Goal: Information Seeking & Learning: Learn about a topic

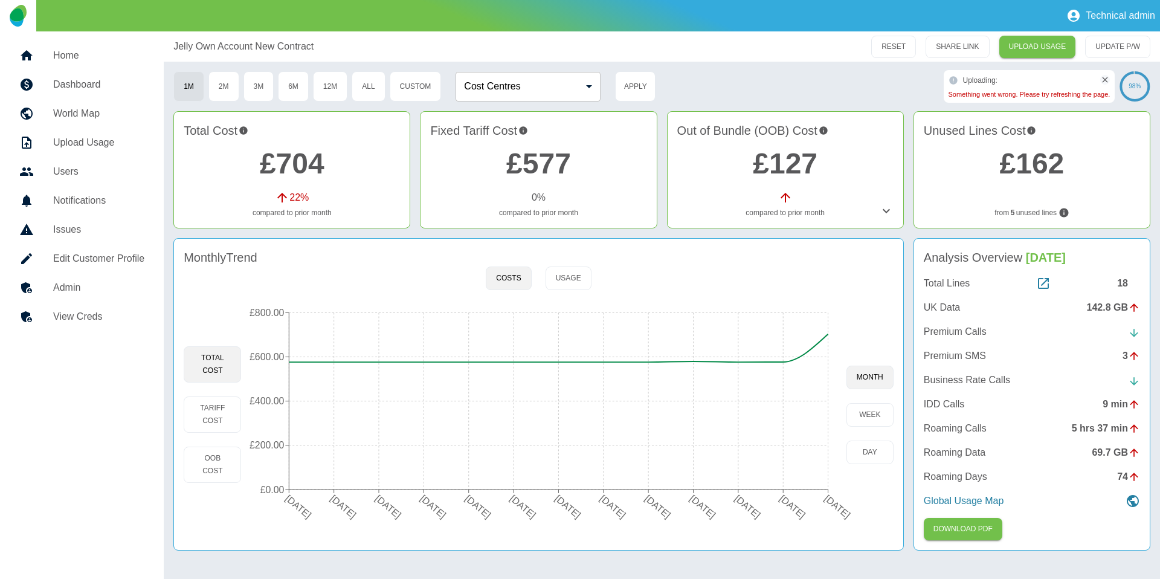
click at [110, 51] on h5 "Home" at bounding box center [98, 55] width 91 height 15
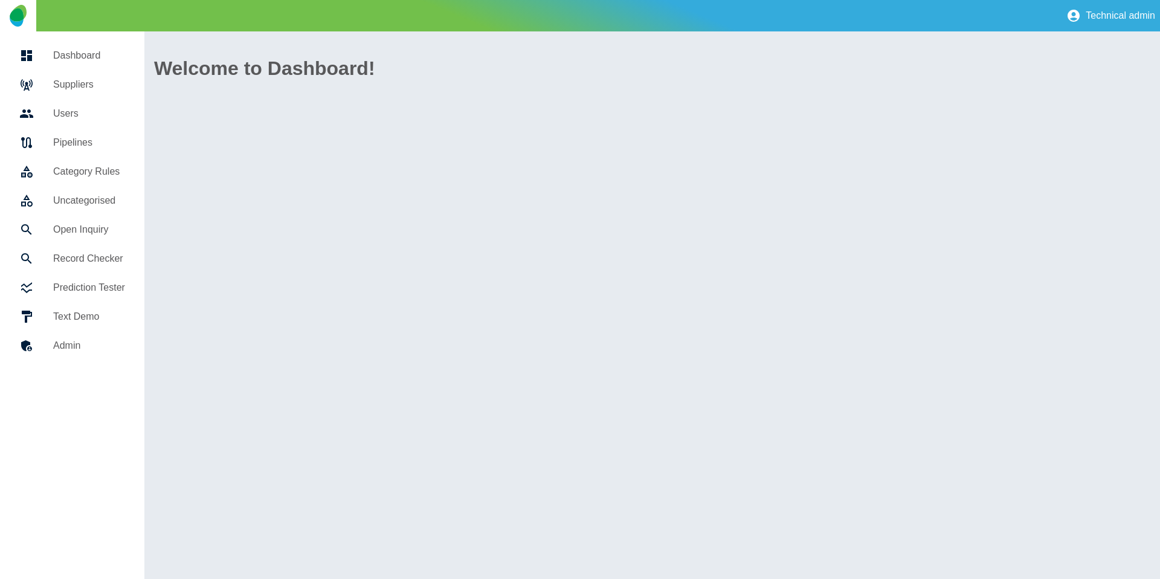
click at [97, 89] on h5 "Suppliers" at bounding box center [89, 84] width 72 height 15
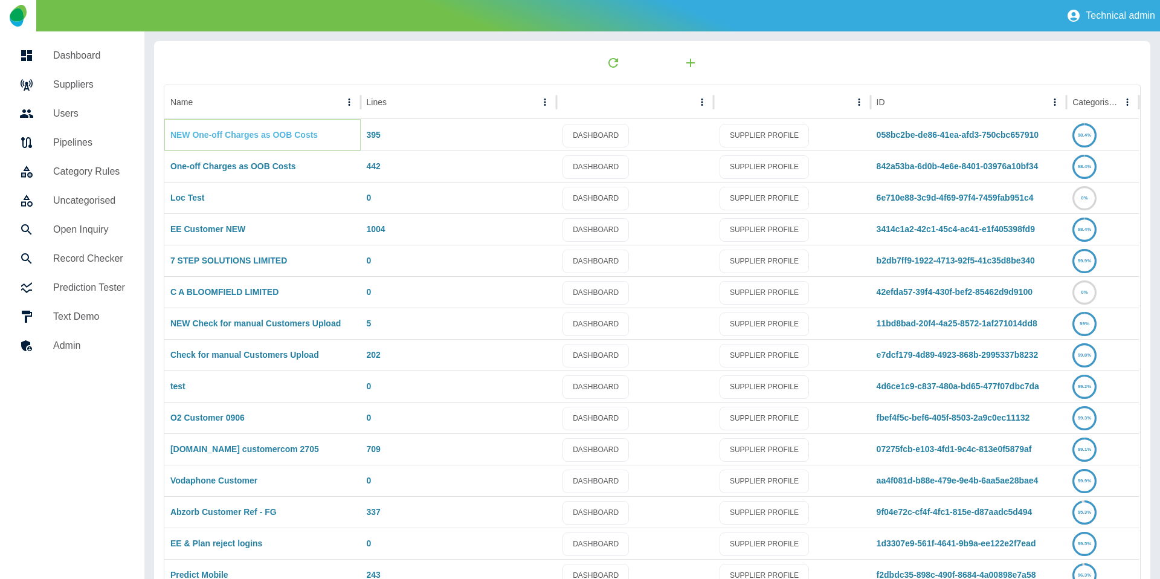
click at [190, 137] on link "NEW One-off Charges as OOB Costs" at bounding box center [243, 135] width 147 height 10
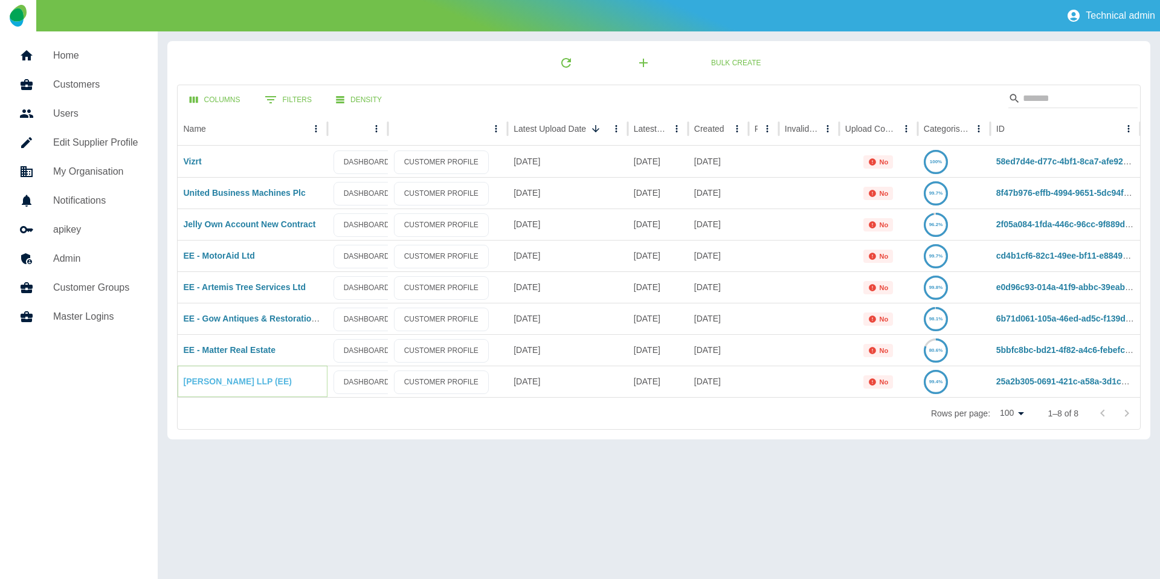
click at [248, 378] on link "Harper Macleod LLP (EE)" at bounding box center [238, 381] width 108 height 10
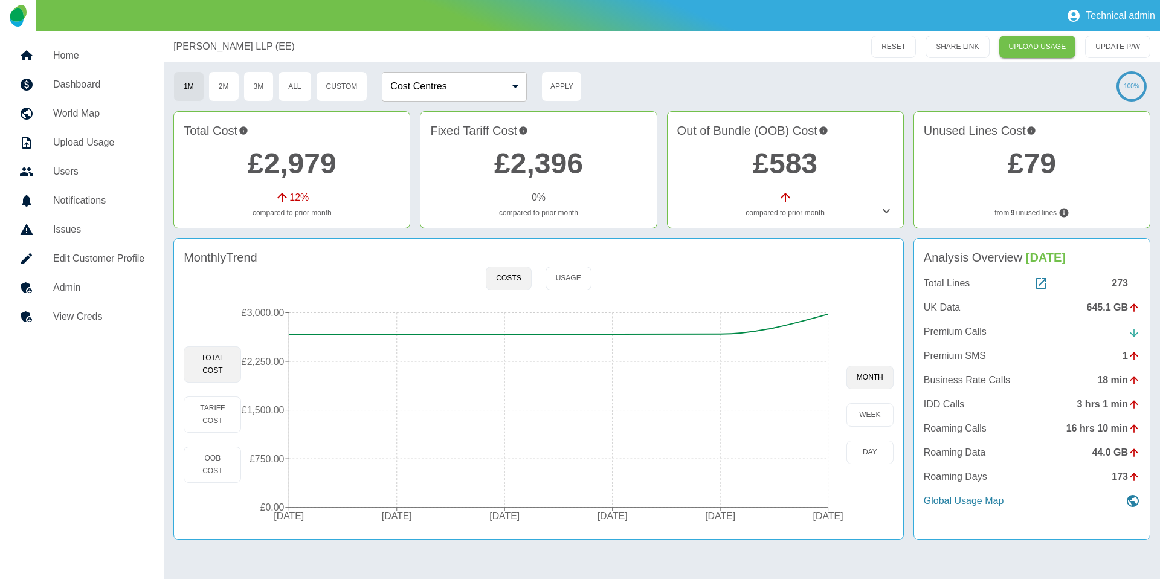
click at [898, 462] on div "Monthly Trend Costs Usage Total Cost Tariff Cost OOB Cost 22 Mar 2025 22 Apr 20…" at bounding box center [538, 388] width 730 height 301
click at [883, 460] on button "day" at bounding box center [869, 452] width 47 height 24
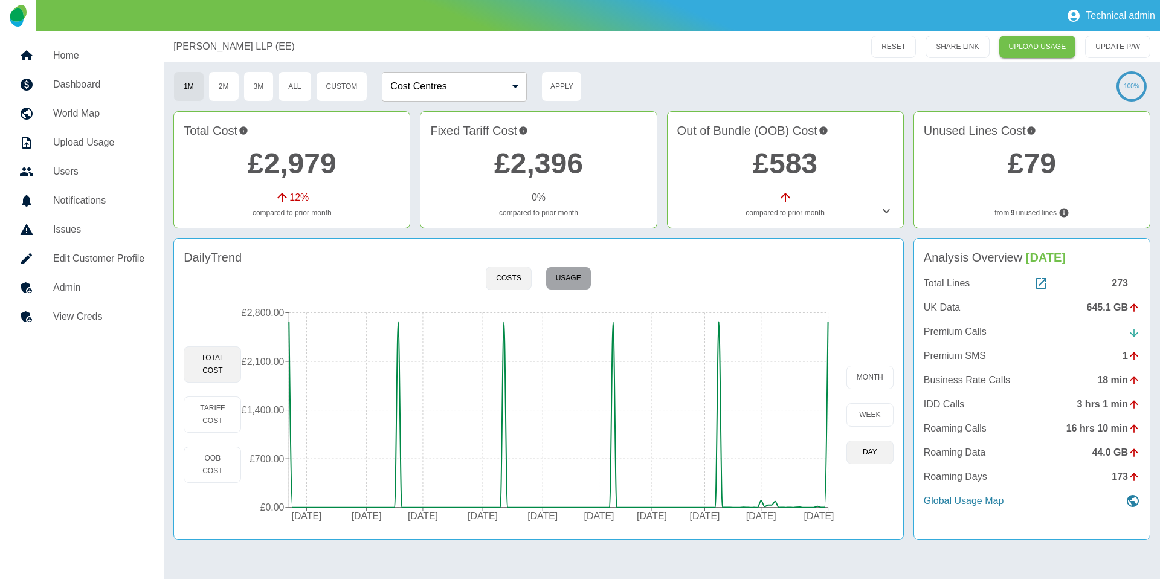
click at [580, 283] on button "Usage" at bounding box center [569, 278] width 46 height 24
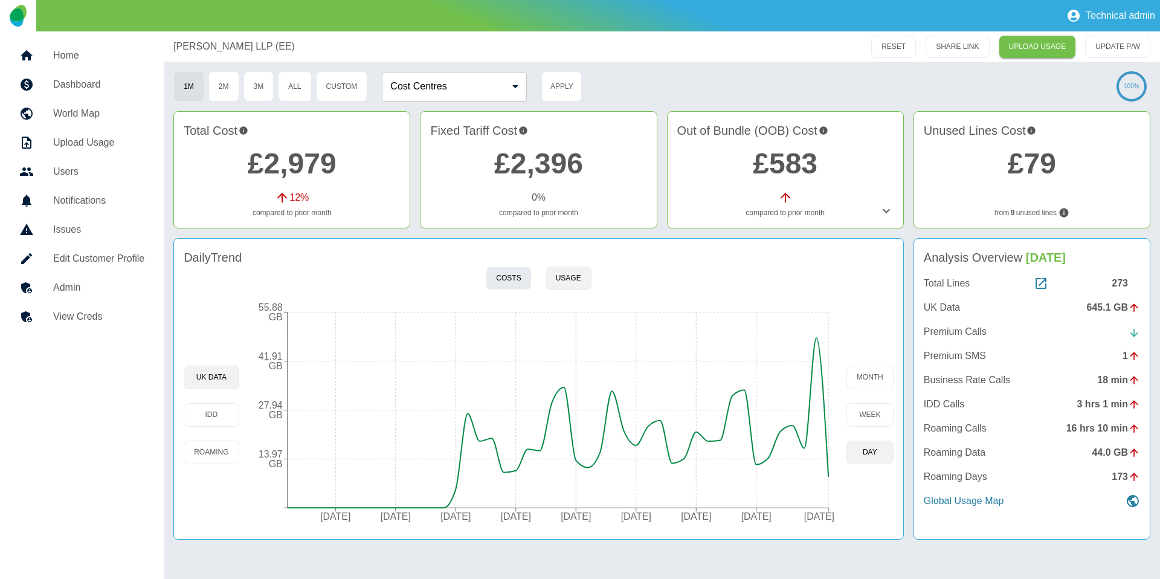
click at [507, 279] on button "Costs" at bounding box center [508, 278] width 45 height 24
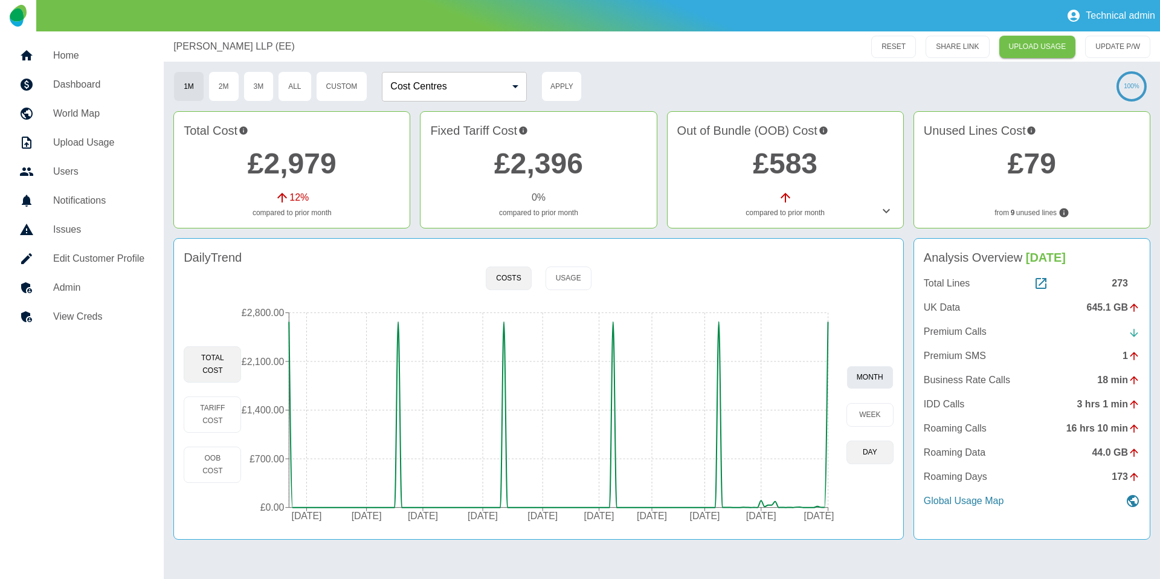
click at [880, 367] on button "month" at bounding box center [869, 378] width 47 height 24
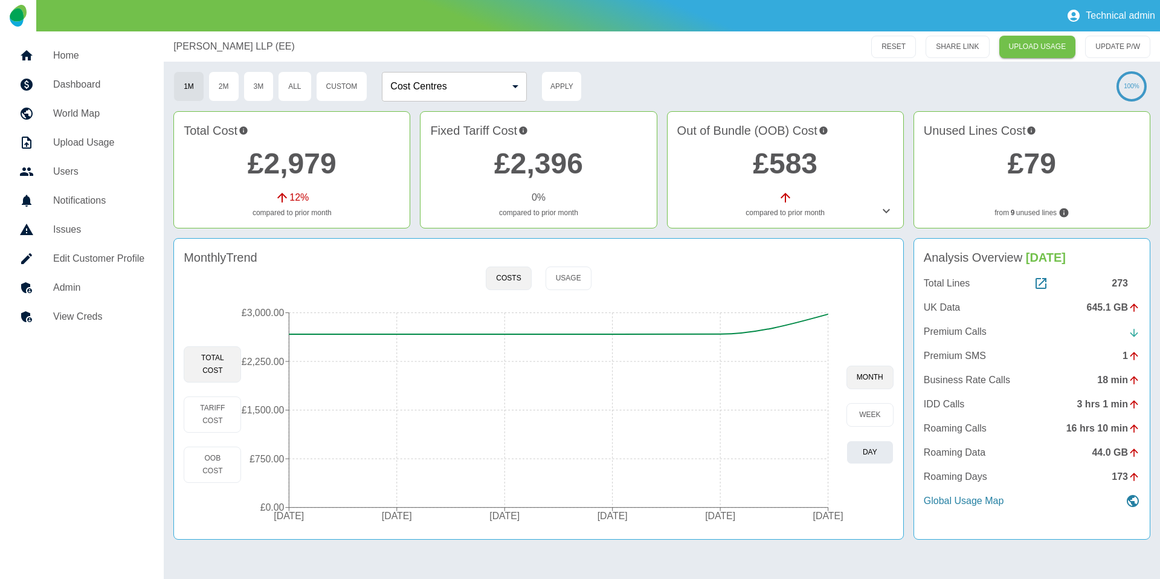
click at [875, 454] on button "day" at bounding box center [869, 452] width 47 height 24
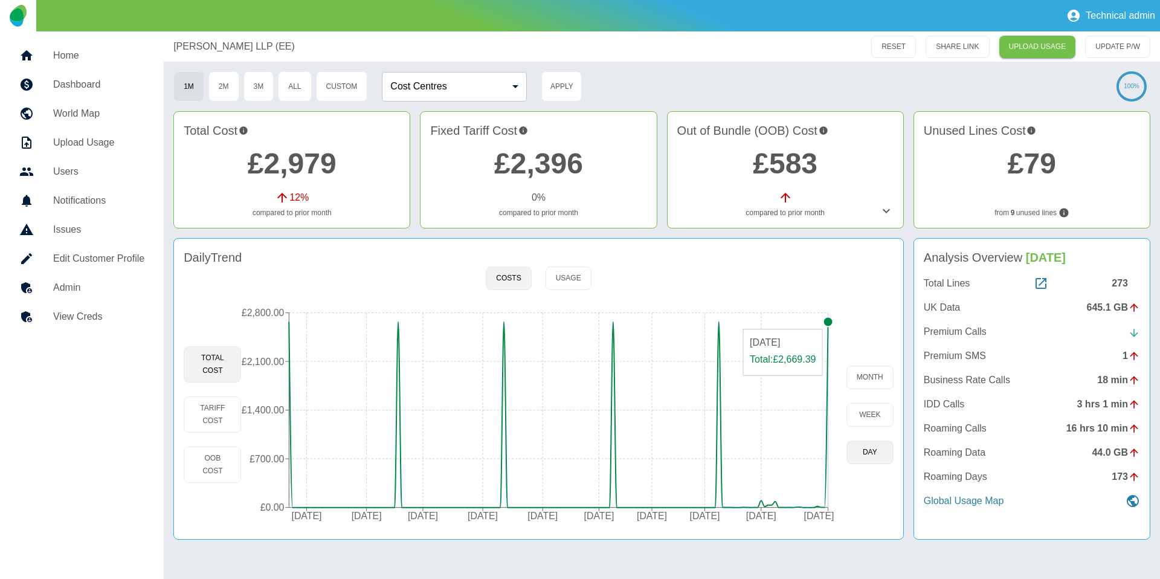
click at [829, 323] on circle at bounding box center [829, 322] width 10 height 10
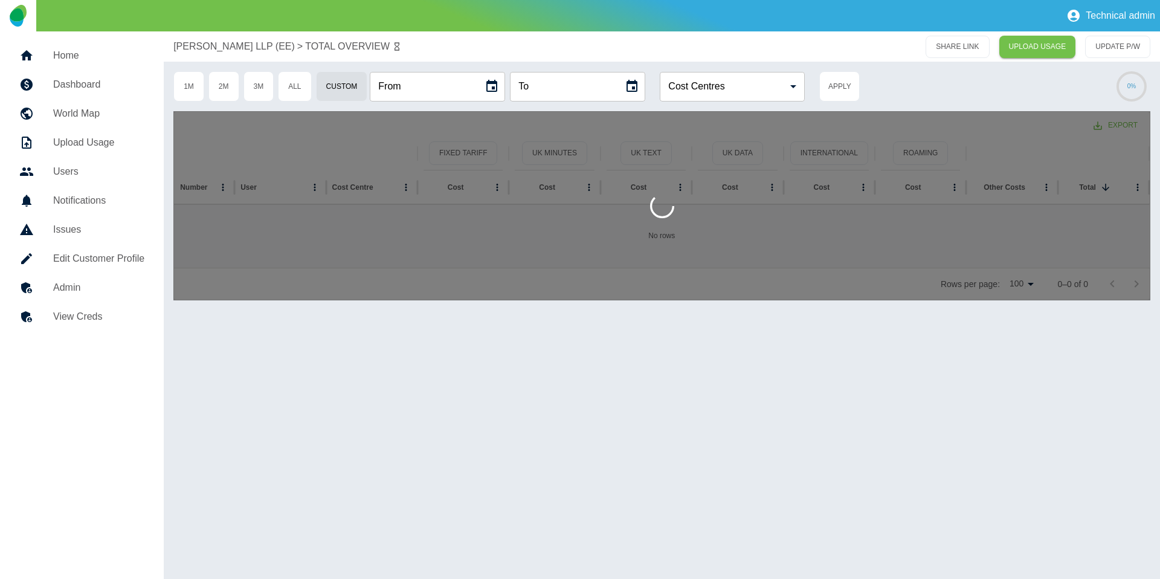
type input "**********"
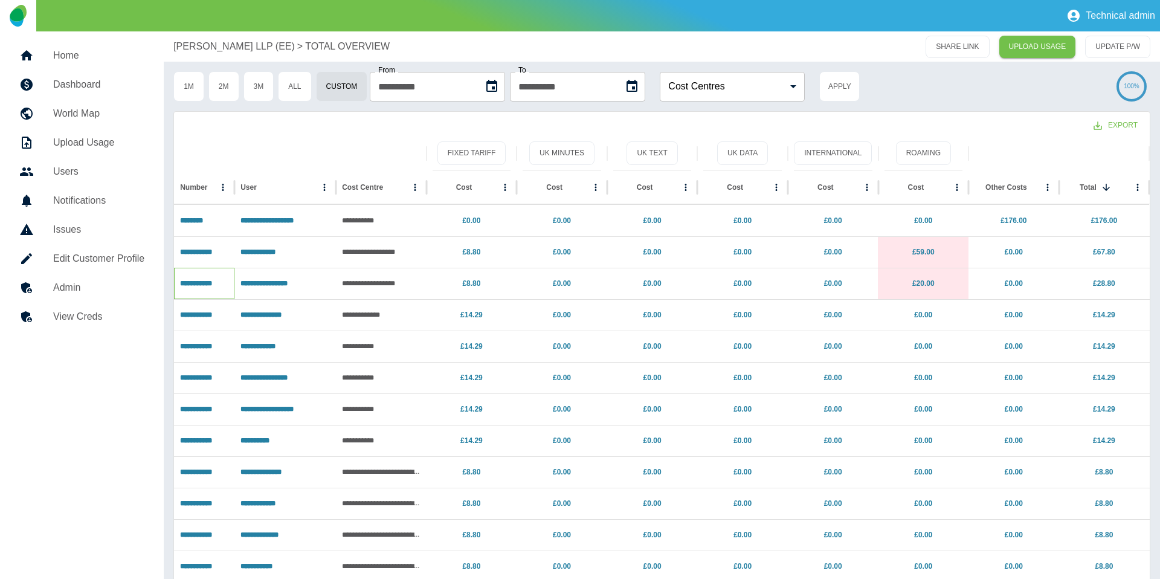
click at [187, 277] on p "**********" at bounding box center [204, 283] width 48 height 31
click at [186, 280] on link "**********" at bounding box center [196, 283] width 32 height 7
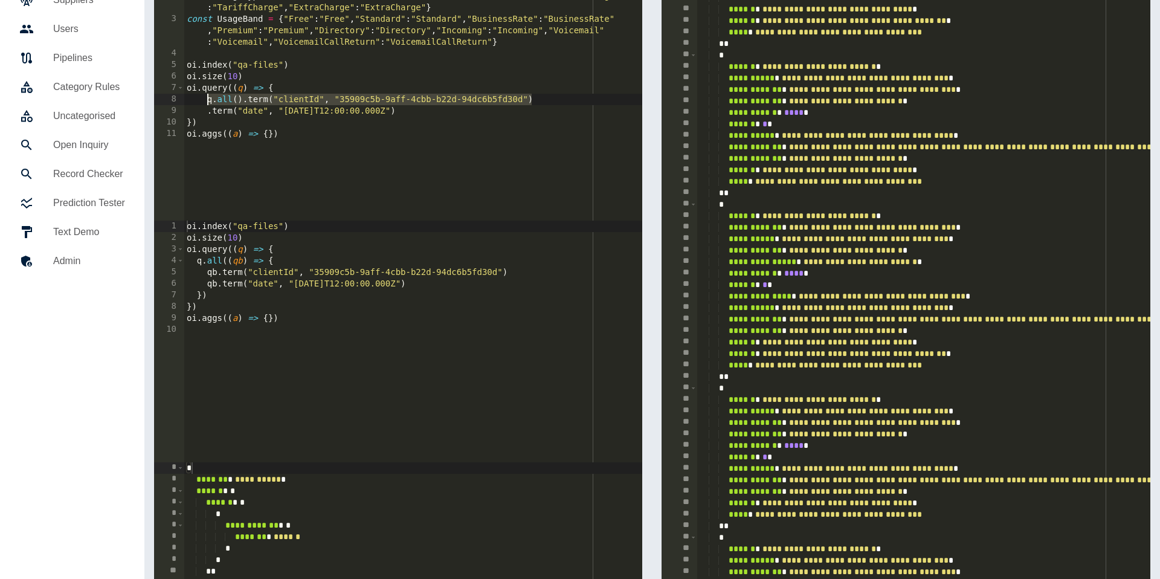
scroll to position [458, 0]
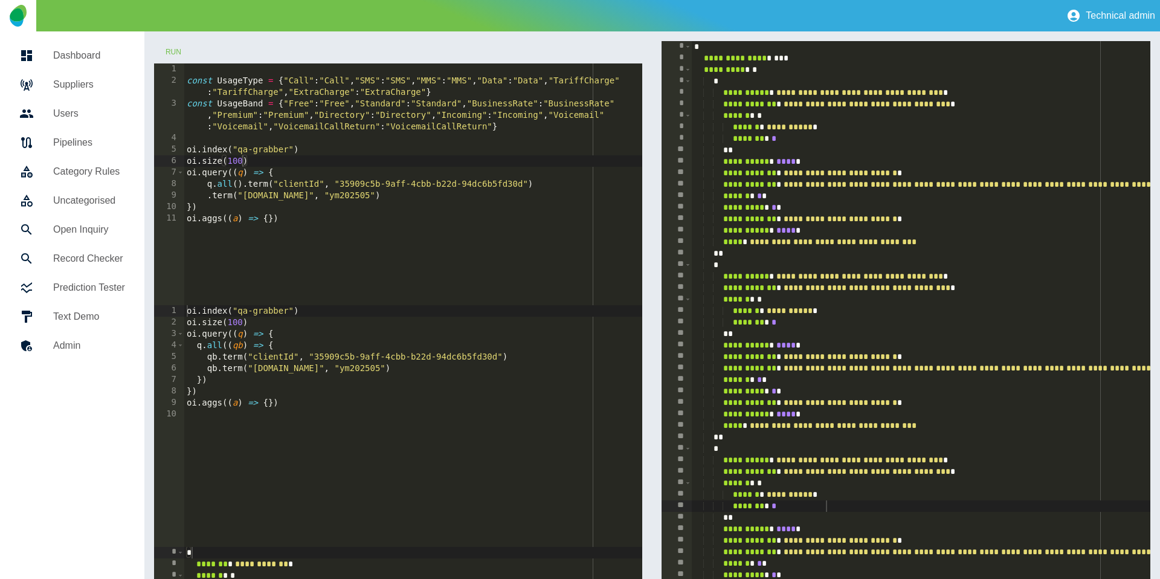
scroll to position [0, 4]
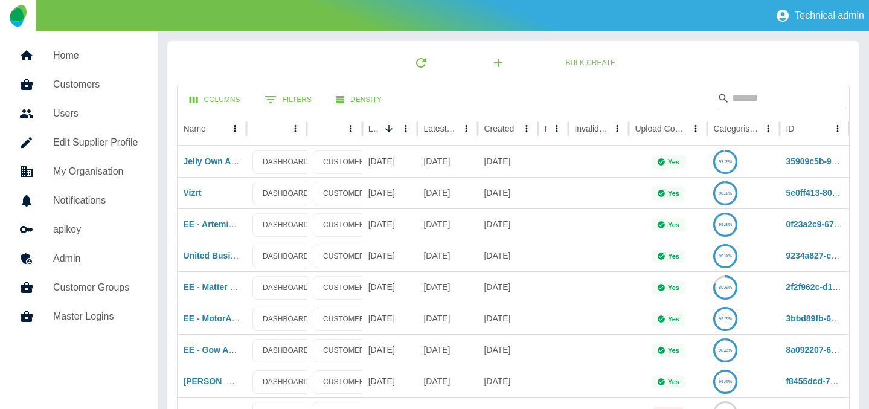
click at [128, 74] on link "Customers" at bounding box center [79, 84] width 138 height 29
click at [123, 59] on h5 "Home" at bounding box center [95, 55] width 85 height 15
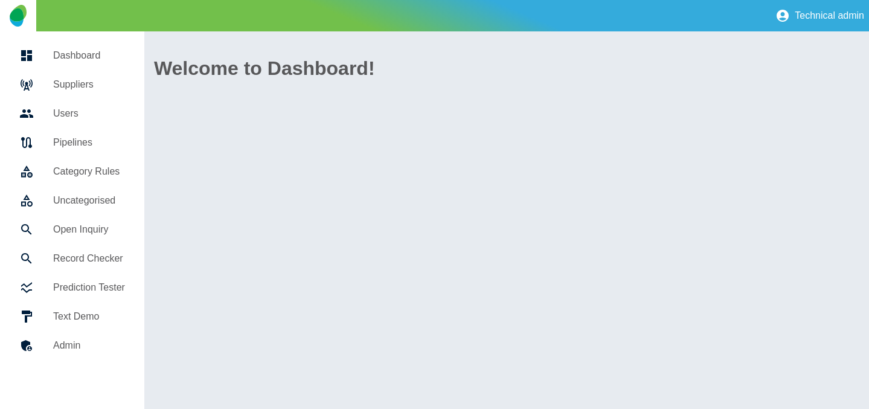
click at [105, 76] on link "Suppliers" at bounding box center [72, 84] width 125 height 29
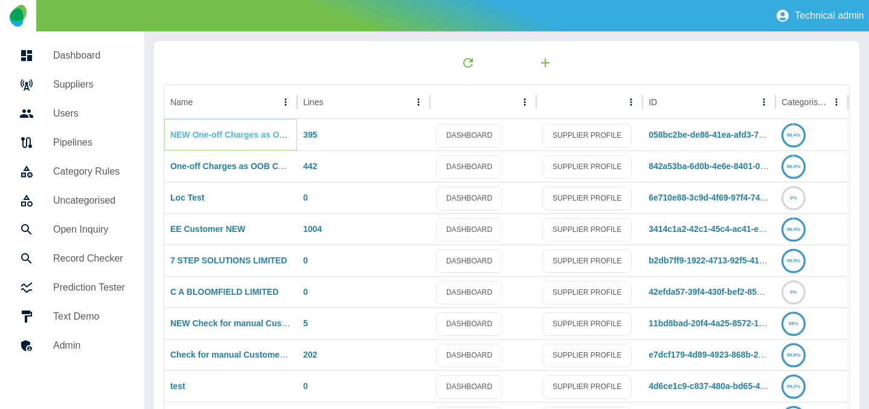
click at [230, 137] on link "NEW One-off Charges as OOB Costs" at bounding box center [243, 135] width 147 height 10
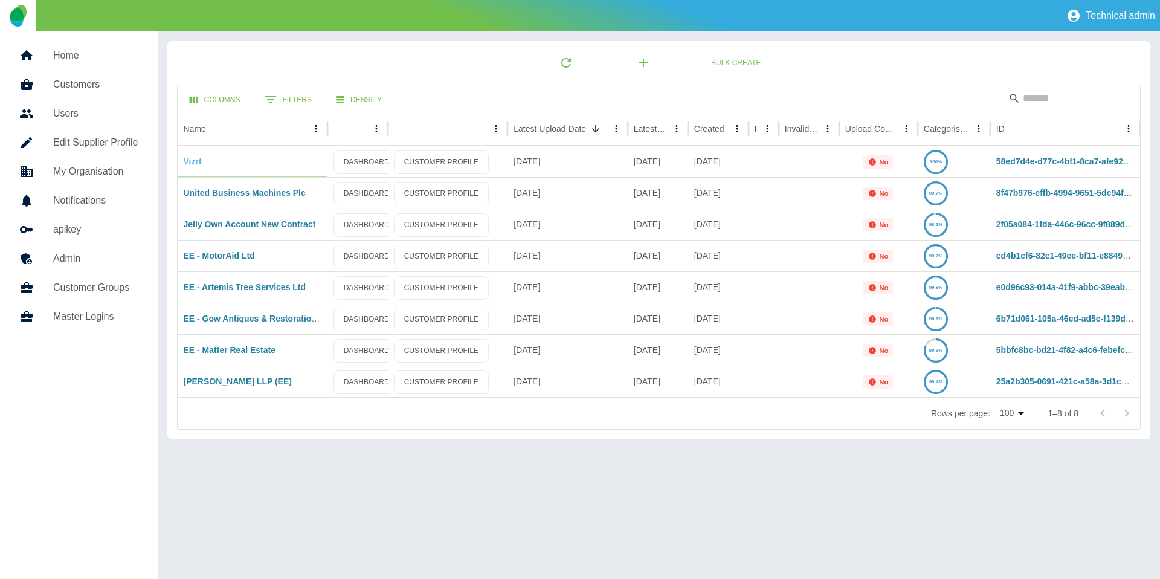
click at [195, 161] on link "Vizrt" at bounding box center [193, 161] width 18 height 10
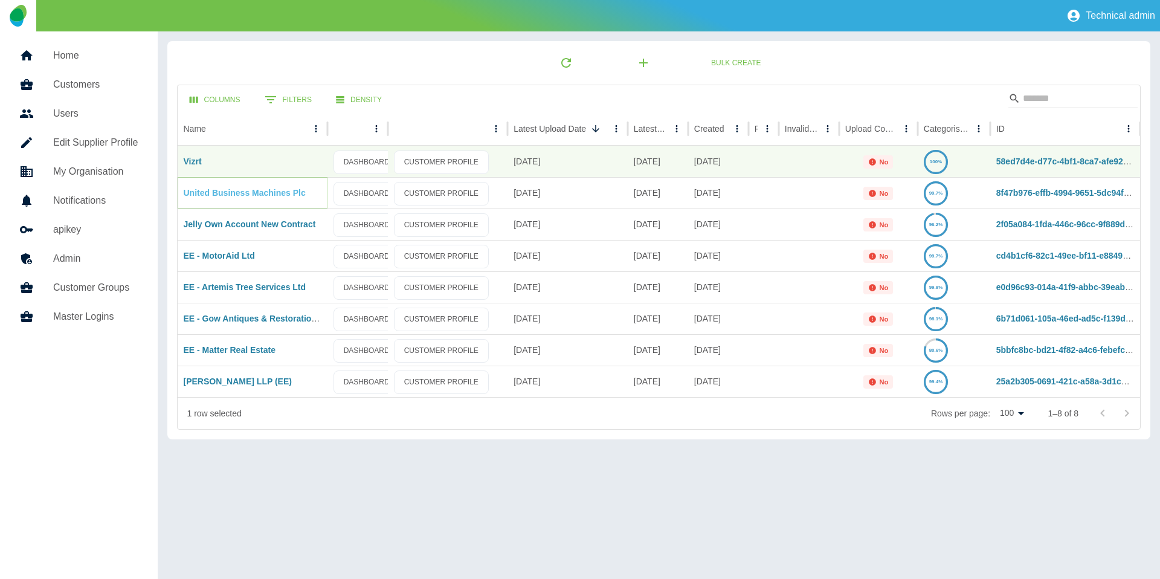
click at [226, 193] on link "United Business Machines Plc" at bounding box center [245, 193] width 122 height 10
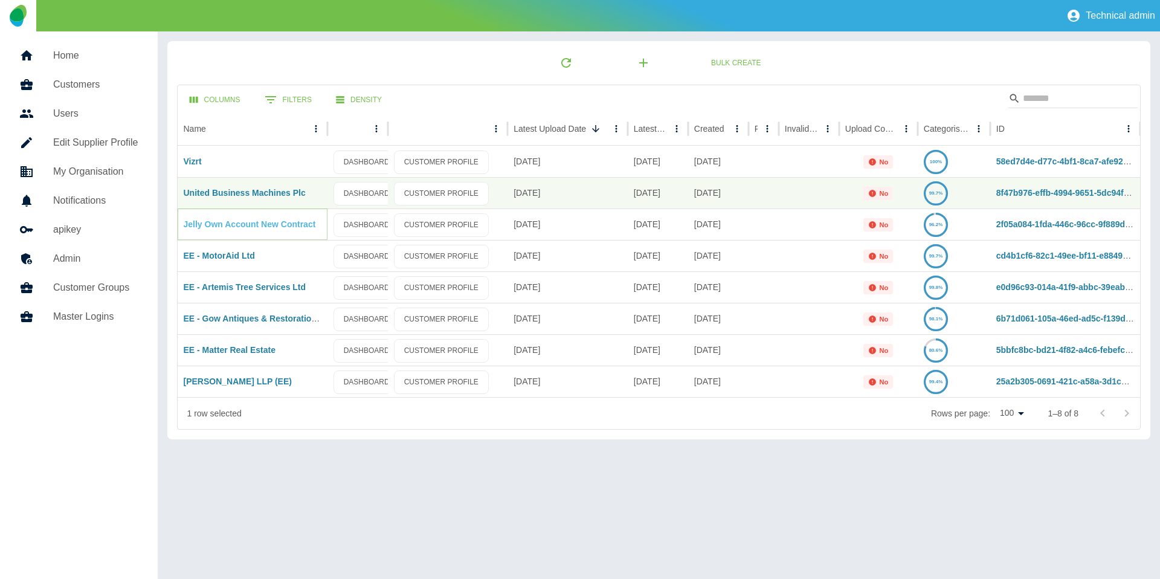
click at [231, 221] on link "Jelly Own Account New Contract" at bounding box center [250, 224] width 132 height 10
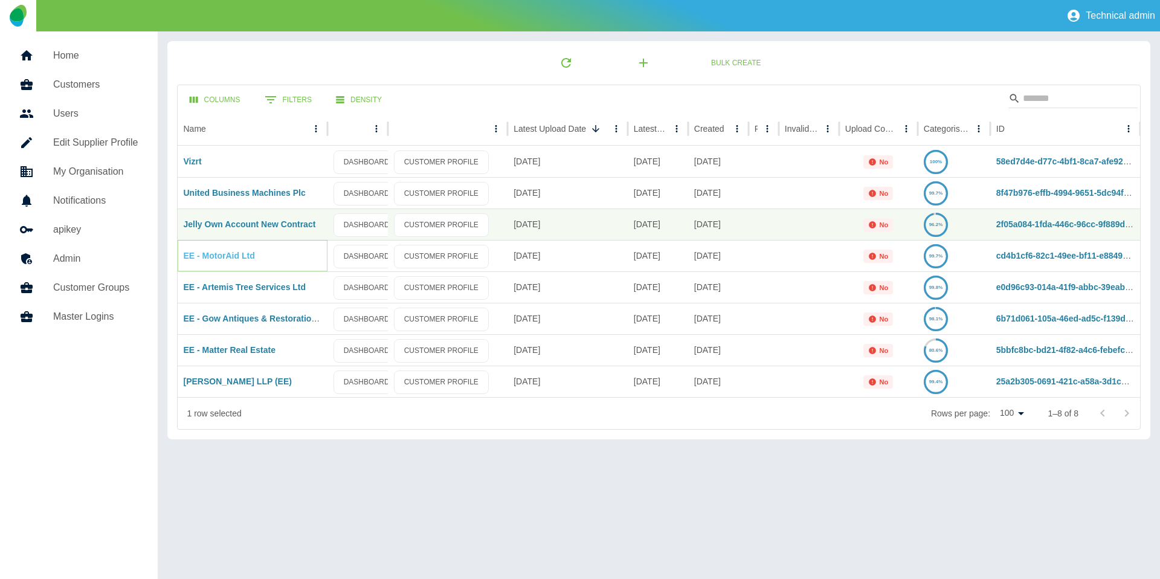
click at [218, 255] on link "EE - MotorAid Ltd" at bounding box center [219, 256] width 71 height 10
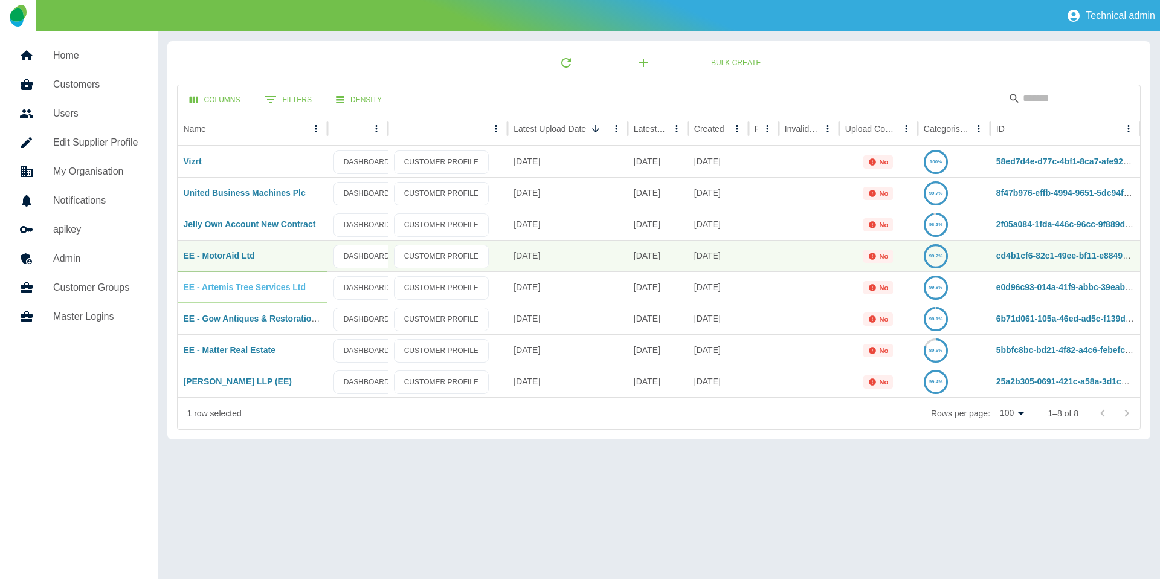
click at [221, 285] on link "EE - Artemis Tree Services Ltd" at bounding box center [245, 287] width 123 height 10
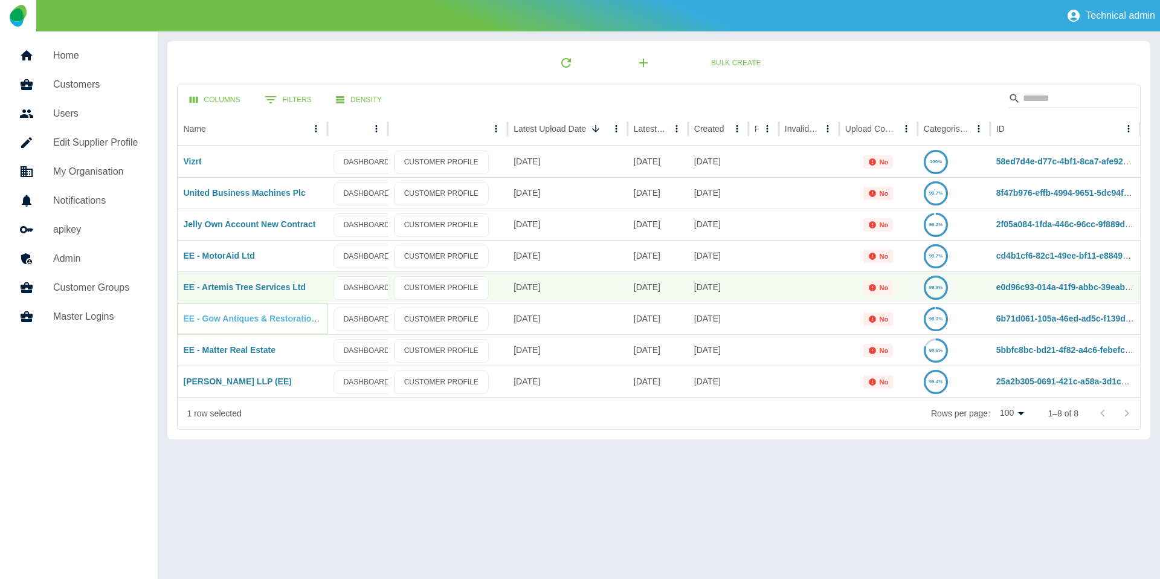
click at [227, 320] on link "EE - Gow Antiques & Restoration Ltd" at bounding box center [258, 319] width 149 height 10
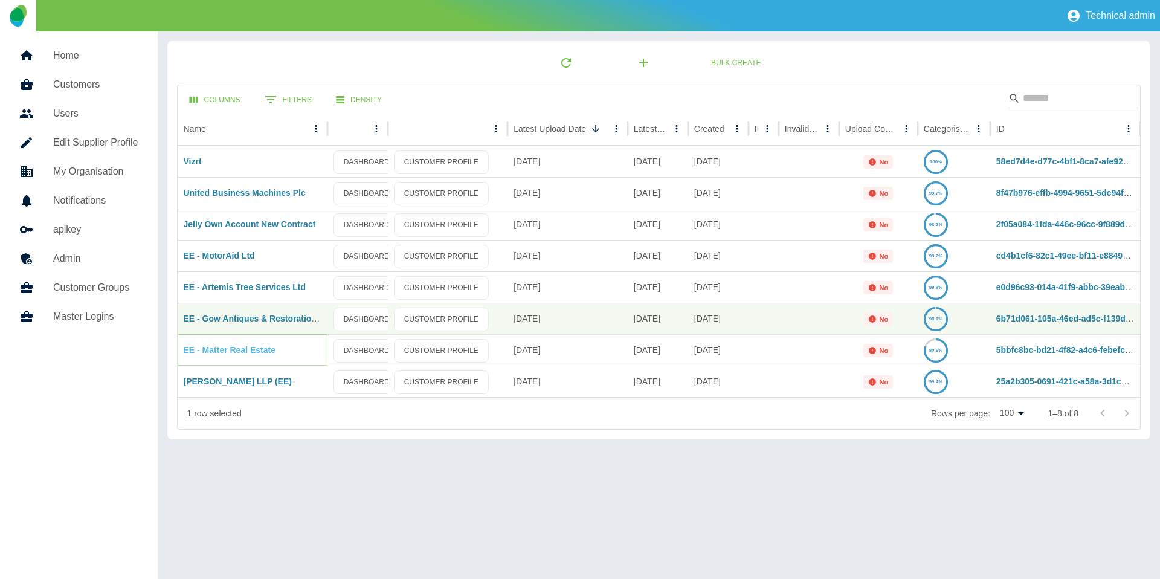
click at [216, 346] on link "EE - Matter Real Estate" at bounding box center [230, 350] width 92 height 10
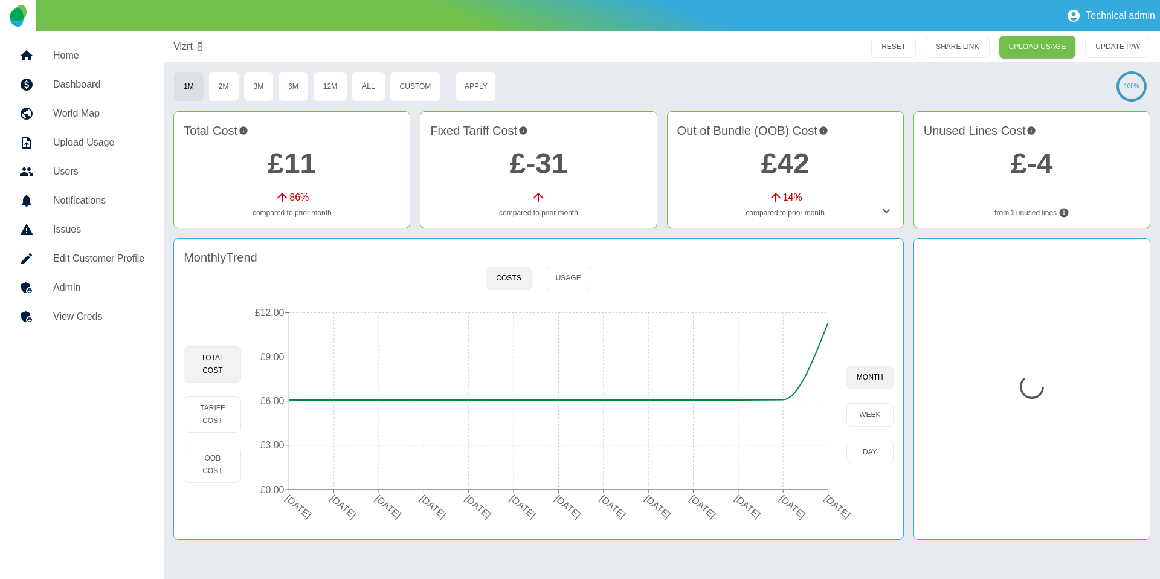
click at [294, 278] on div "Monthly Trend Costs Usage Total Cost Tariff Cost OOB Cost 27 Sep 2024 27 Oct 20…" at bounding box center [538, 388] width 730 height 301
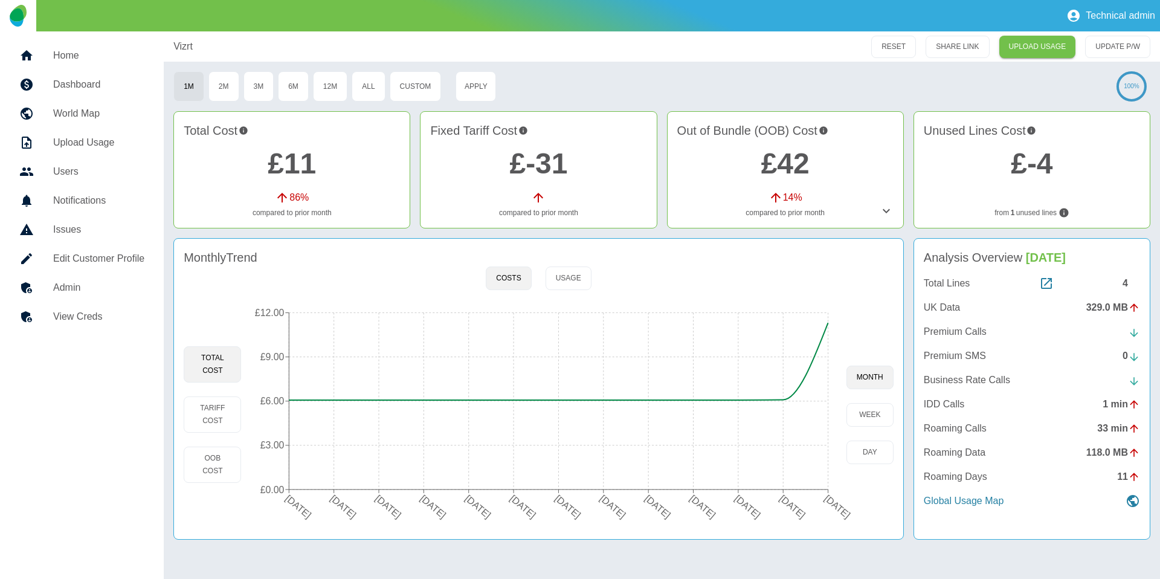
click at [101, 293] on h5 "Admin" at bounding box center [98, 287] width 91 height 15
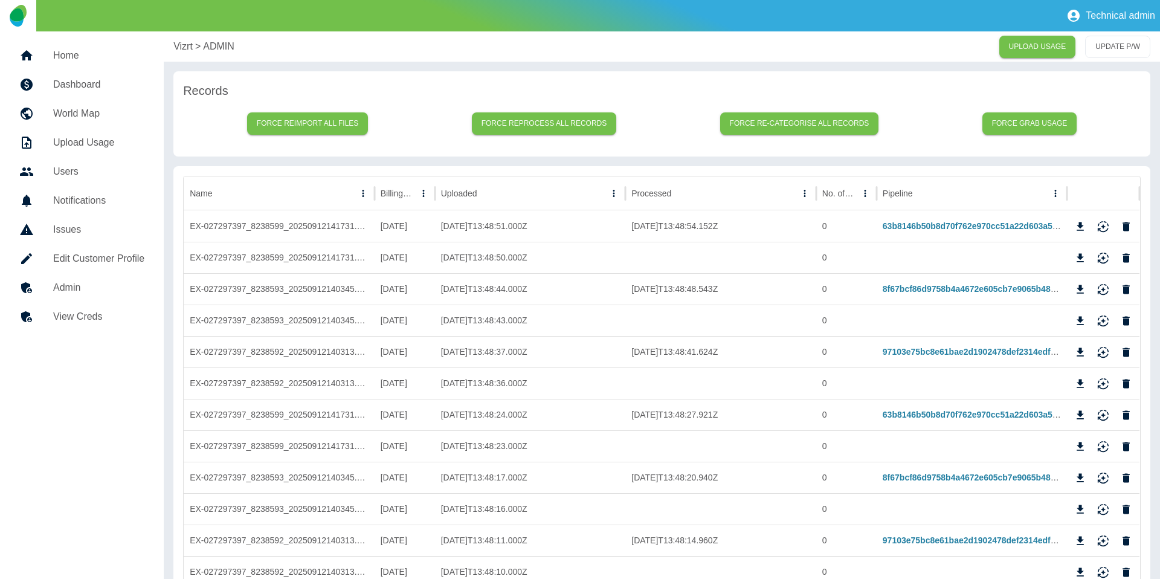
click at [173, 51] on p "Vizrt" at bounding box center [182, 46] width 19 height 15
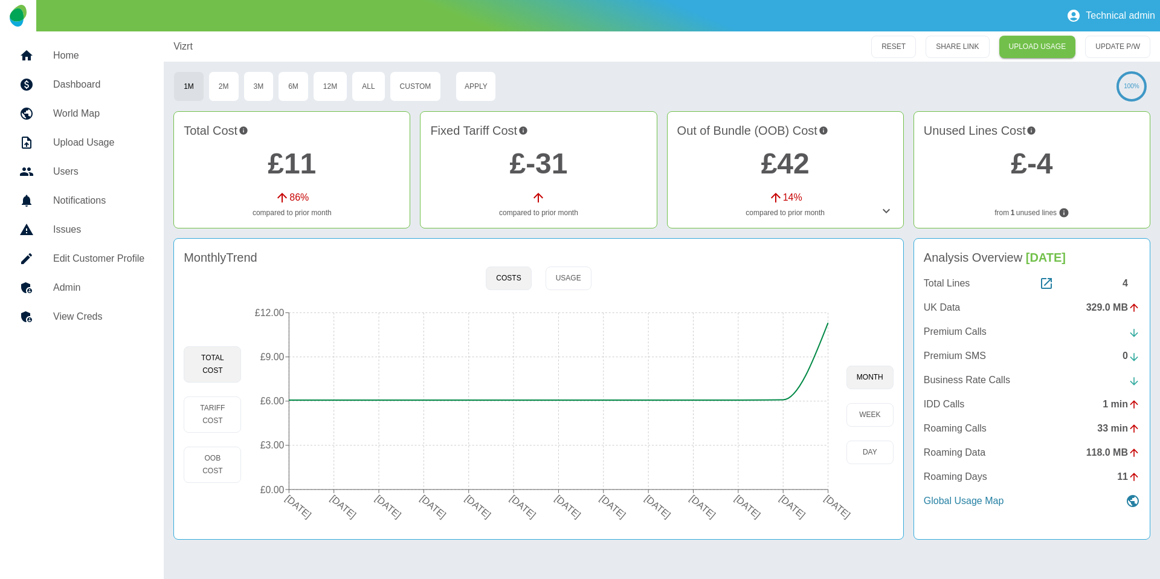
click at [104, 280] on h5 "Admin" at bounding box center [98, 287] width 91 height 15
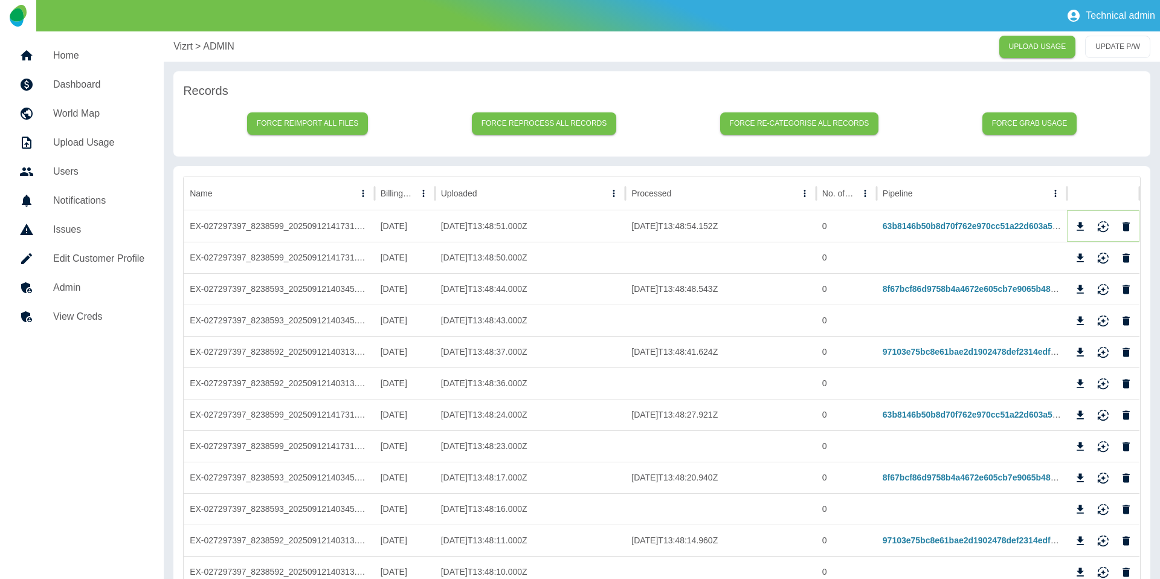
click at [1100, 228] on icon "Reimport" at bounding box center [1103, 227] width 12 height 12
click at [1103, 349] on icon "Reimport" at bounding box center [1103, 352] width 12 height 12
click at [1109, 290] on icon "Reimport" at bounding box center [1103, 289] width 12 height 12
click at [185, 44] on p "Vizrt" at bounding box center [182, 46] width 19 height 15
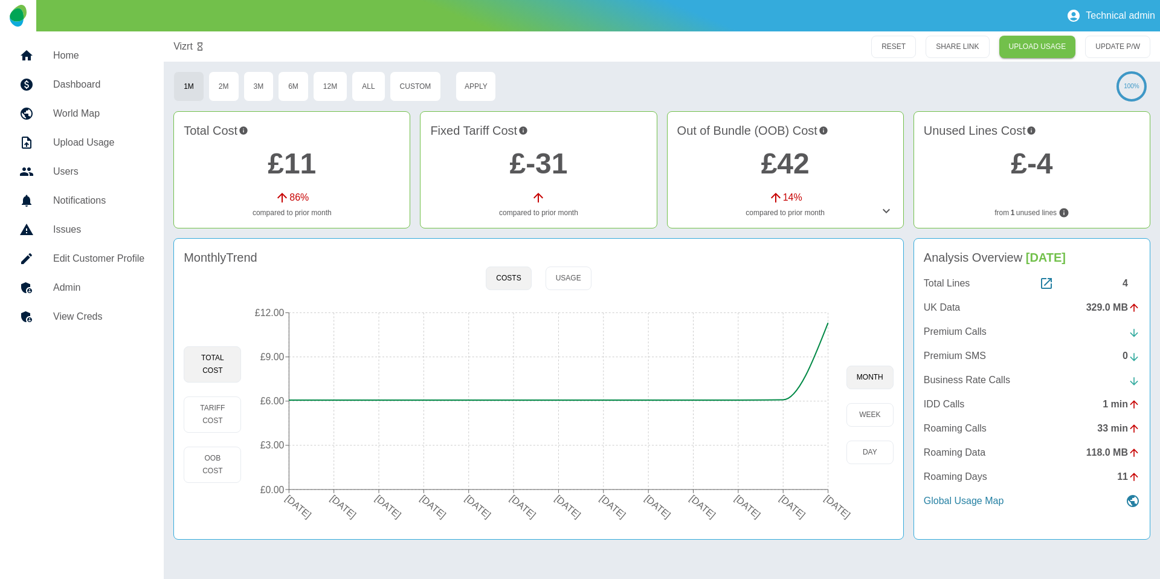
click at [291, 165] on link "£11" at bounding box center [292, 163] width 48 height 32
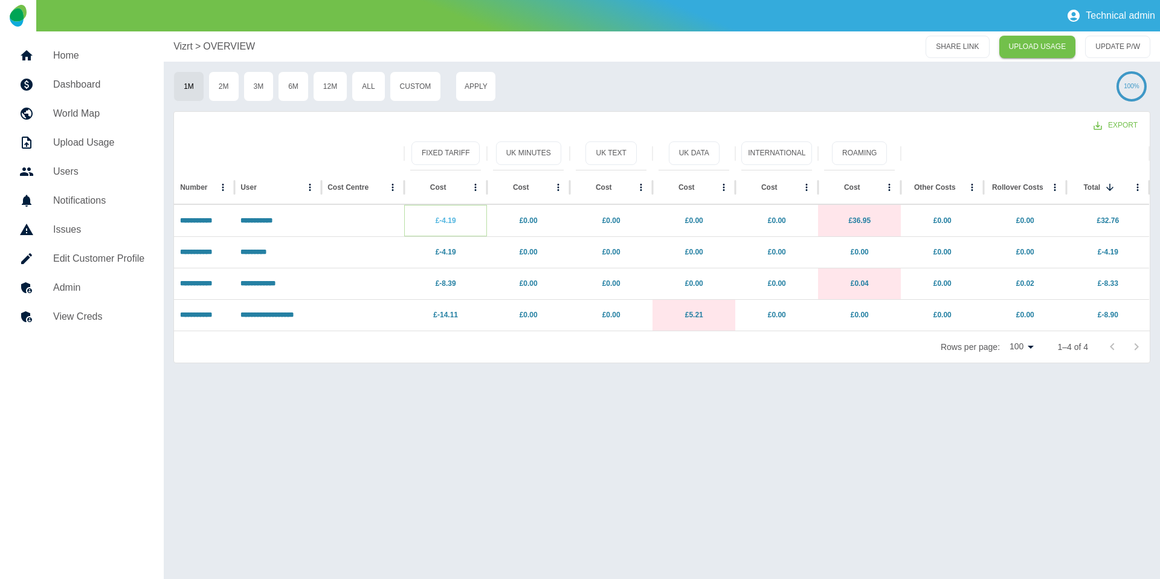
click at [442, 221] on link "£-4.19" at bounding box center [446, 220] width 21 height 8
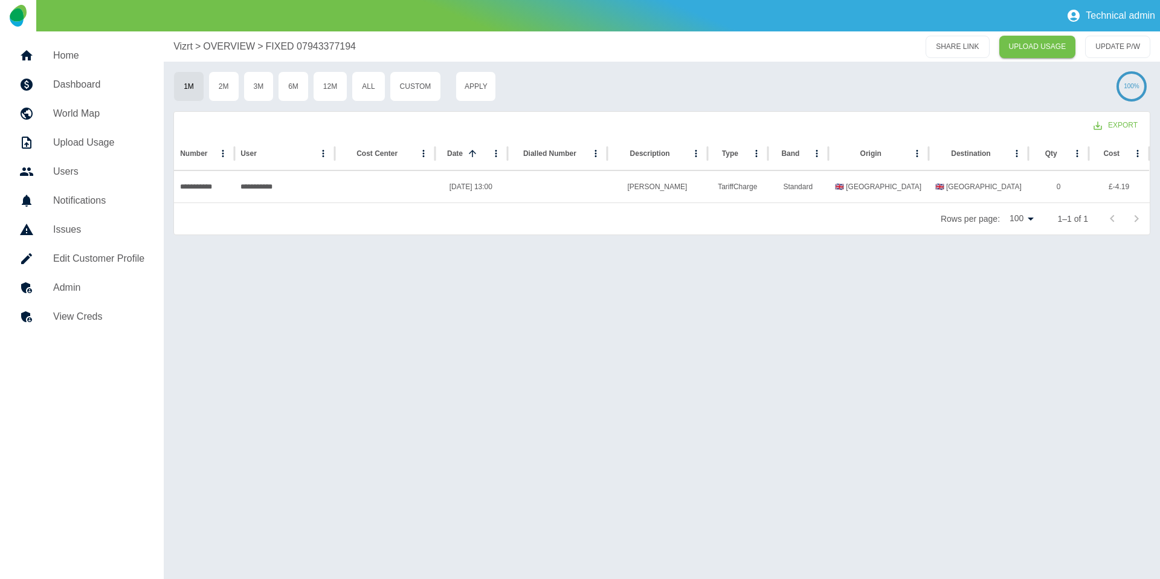
click at [638, 69] on div "**********" at bounding box center [662, 304] width 996 height 547
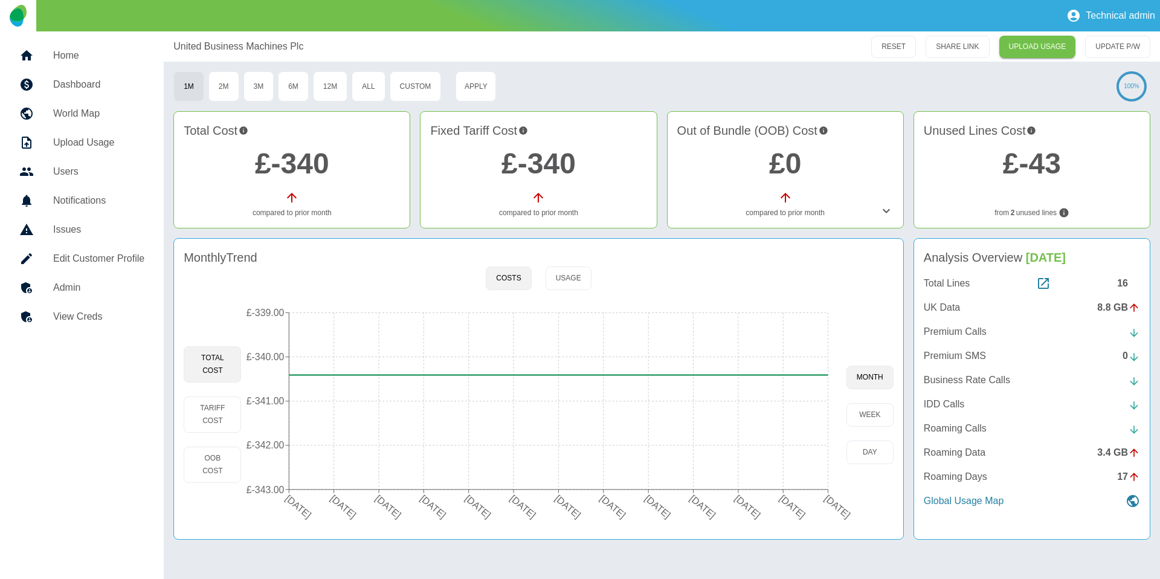
click at [126, 294] on h5 "Admin" at bounding box center [98, 287] width 91 height 15
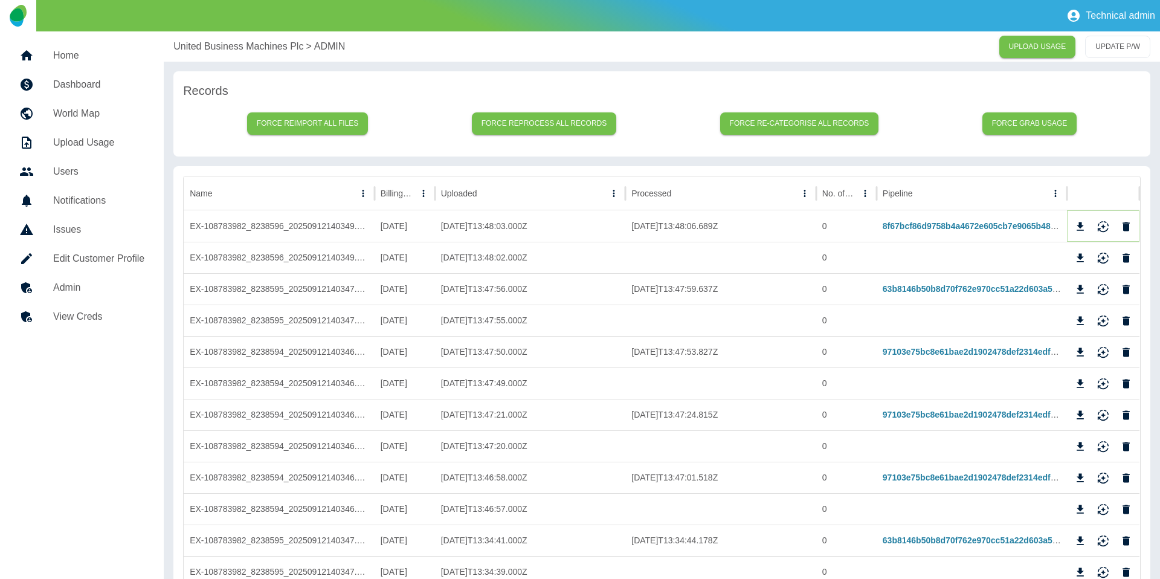
click at [1106, 230] on icon "Reimport" at bounding box center [1103, 230] width 11 height 4
click at [1103, 283] on icon "Reimport" at bounding box center [1103, 289] width 12 height 12
click at [1104, 347] on icon "Reimport" at bounding box center [1103, 352] width 12 height 12
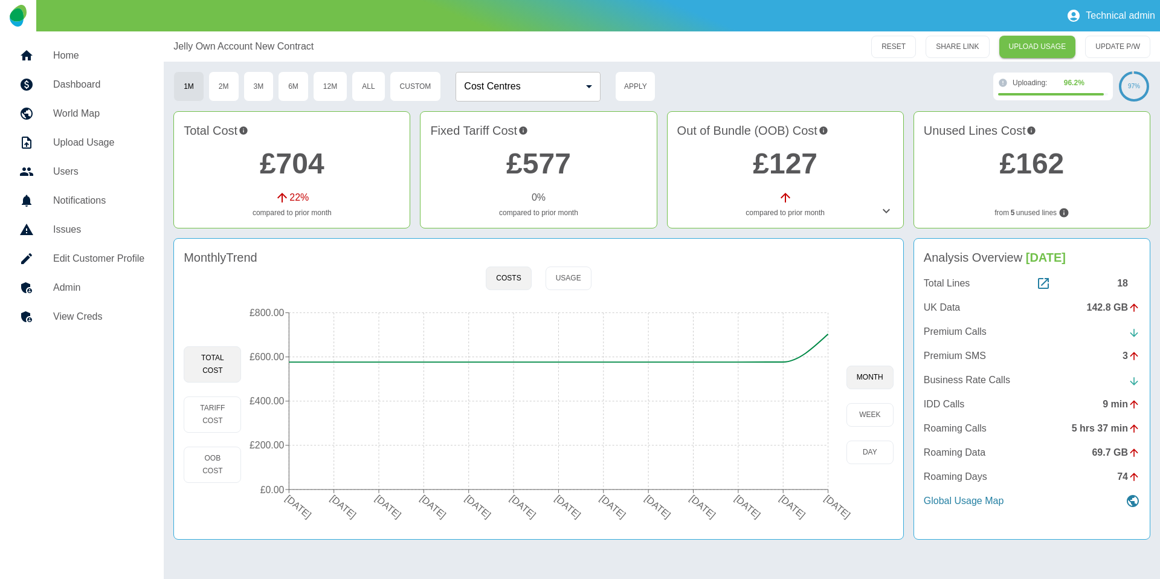
drag, startPoint x: 58, startPoint y: 289, endPoint x: 110, endPoint y: 282, distance: 52.4
click at [59, 288] on h5 "Admin" at bounding box center [98, 287] width 91 height 15
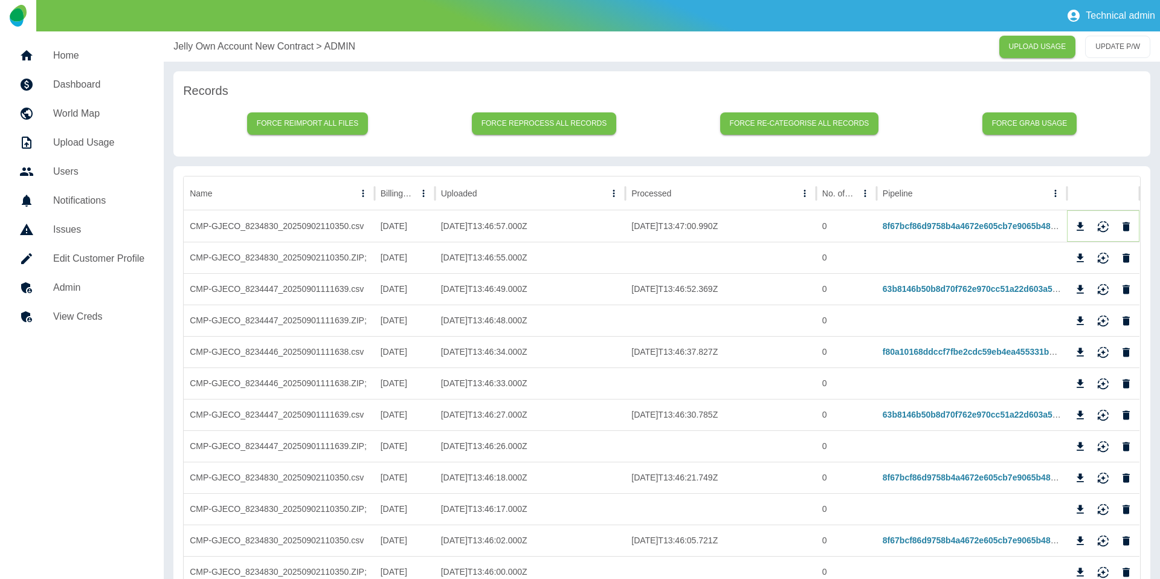
click at [1100, 227] on icon "Reimport" at bounding box center [1103, 227] width 12 height 12
click at [1105, 289] on icon "Reimport" at bounding box center [1103, 287] width 11 height 8
click at [1106, 350] on icon "Reimport" at bounding box center [1103, 352] width 12 height 12
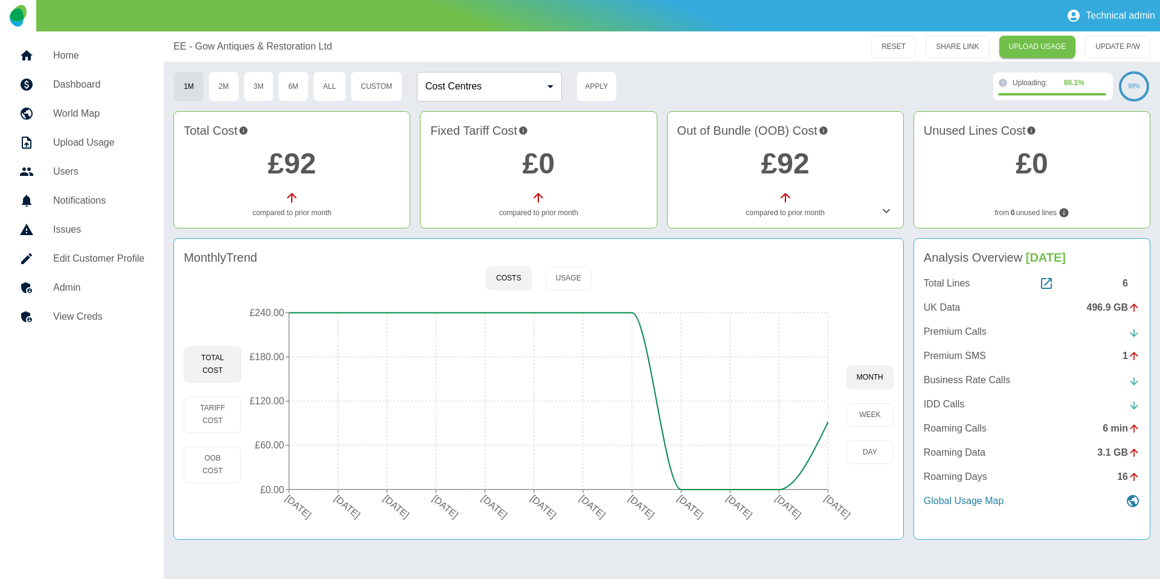
click at [111, 278] on link "Admin" at bounding box center [82, 287] width 144 height 29
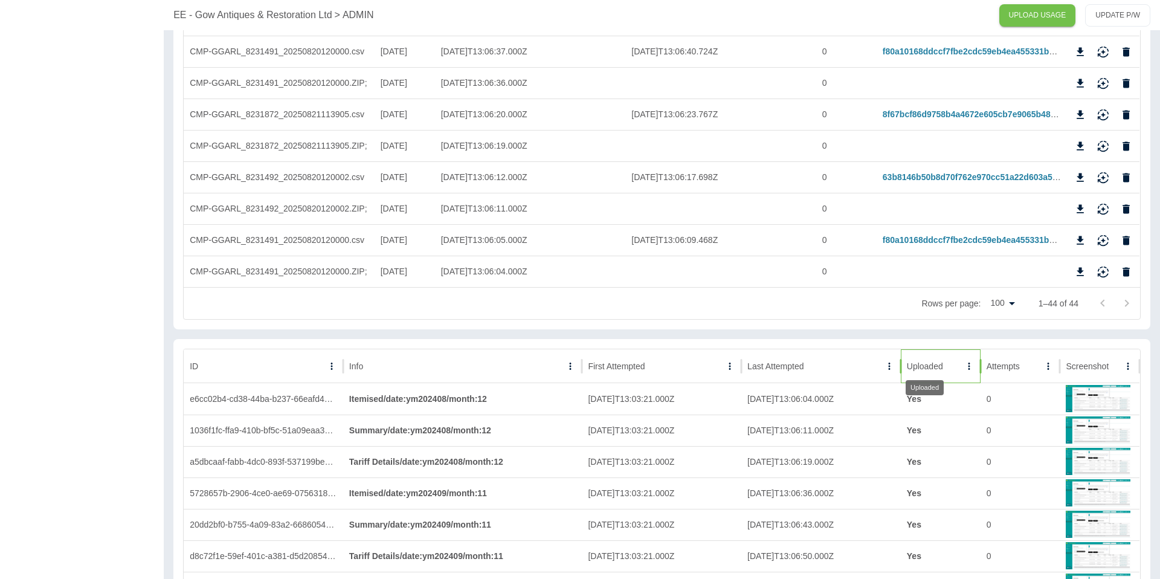
click at [936, 364] on div "Uploaded" at bounding box center [925, 366] width 36 height 10
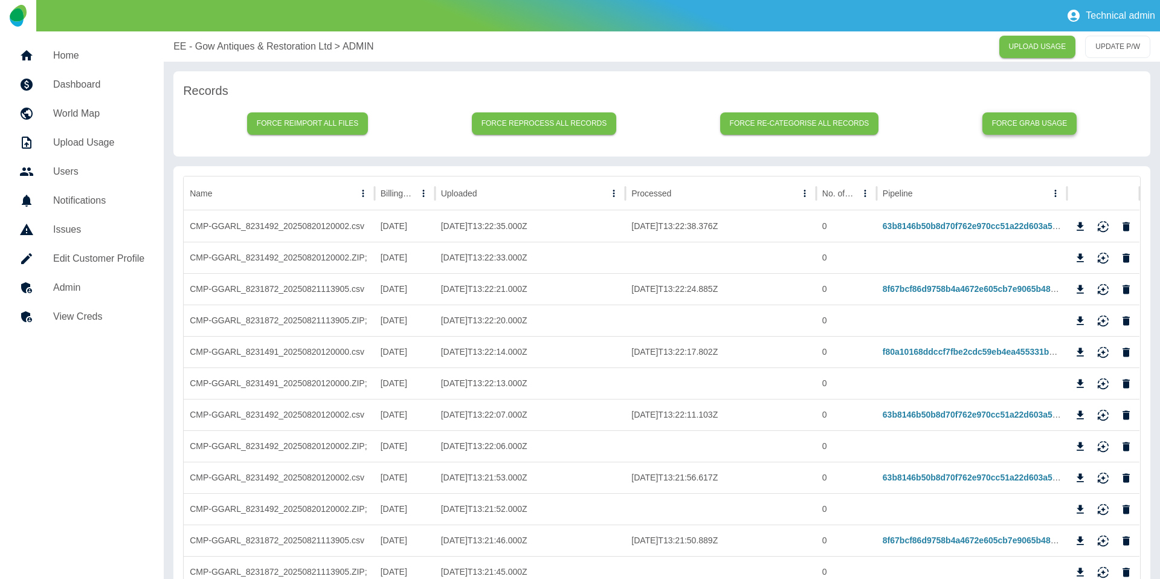
click at [1012, 122] on button "Force grab usage" at bounding box center [1029, 123] width 95 height 22
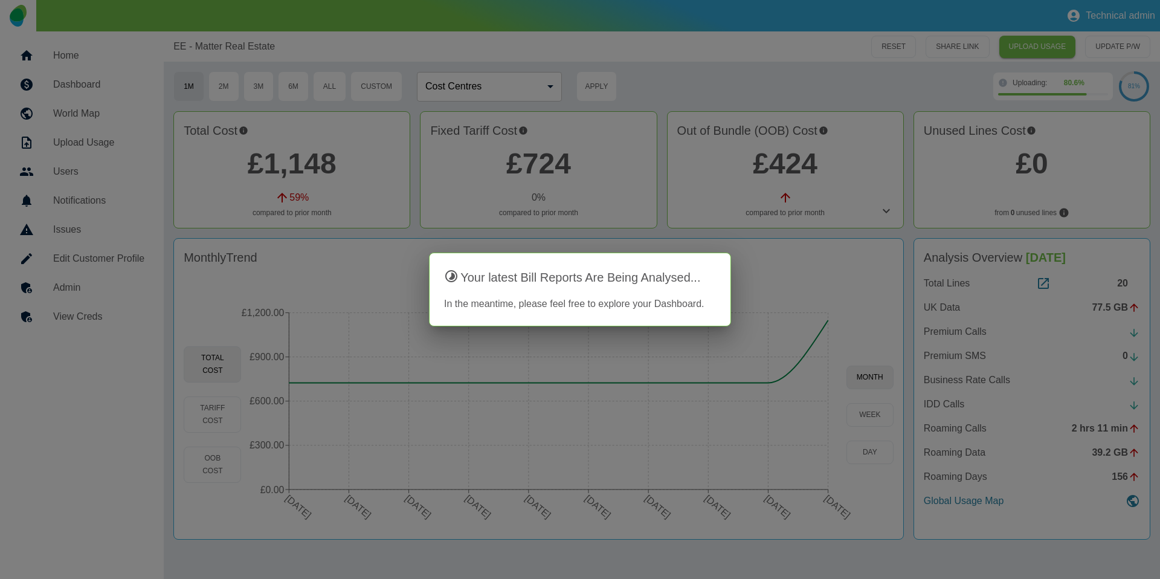
click at [247, 213] on div at bounding box center [580, 289] width 1160 height 579
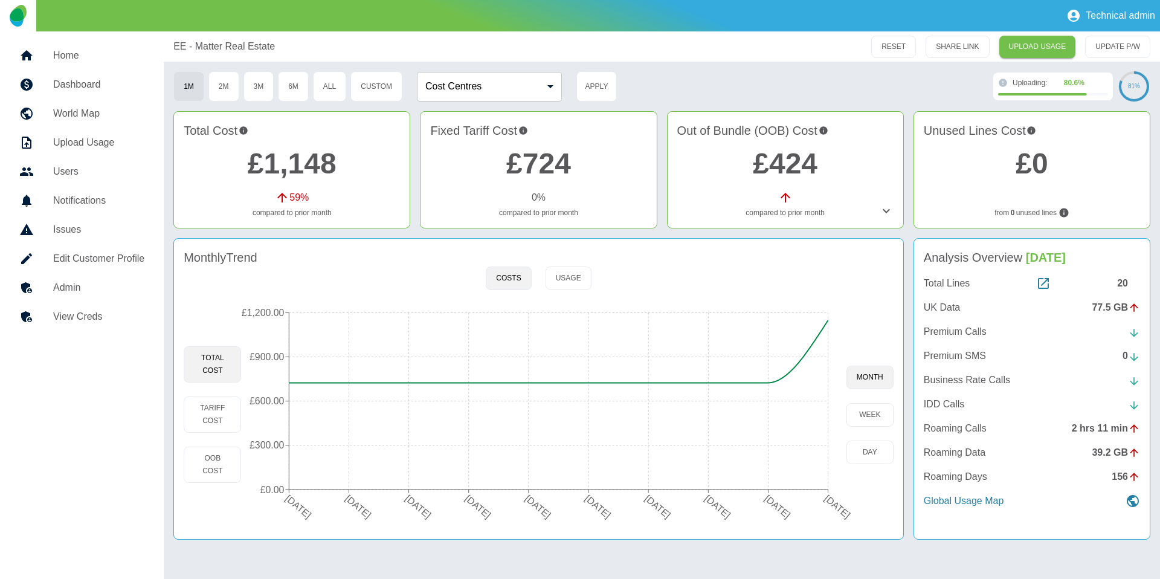
drag, startPoint x: 123, startPoint y: 288, endPoint x: 150, endPoint y: 283, distance: 27.5
click at [124, 288] on h5 "Admin" at bounding box center [98, 287] width 91 height 15
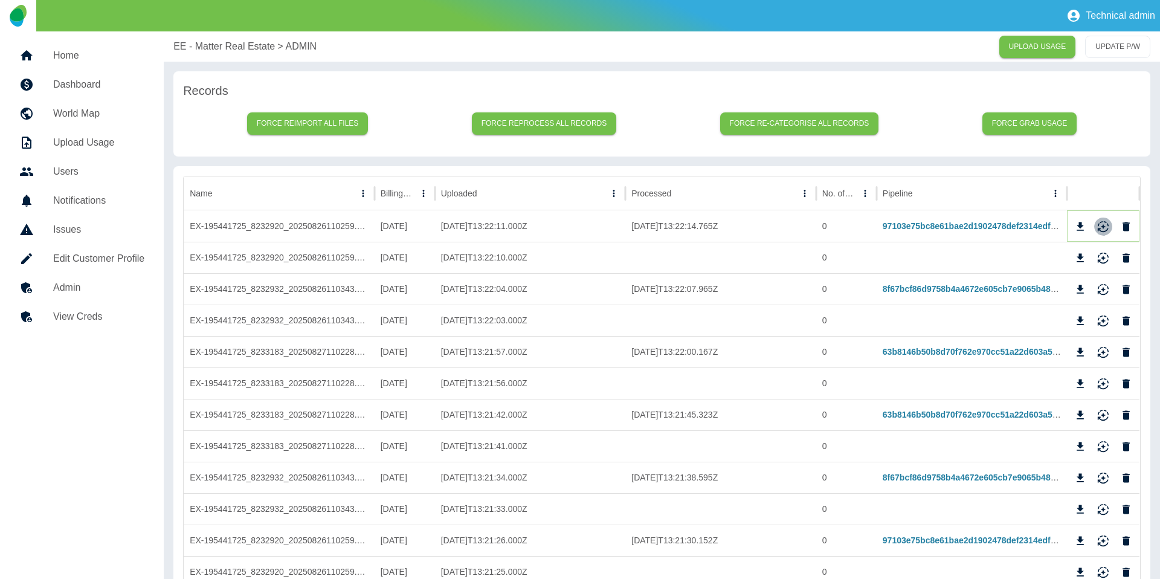
click at [1102, 225] on icon "Reimport" at bounding box center [1103, 227] width 12 height 12
click at [1101, 294] on icon "Reimport" at bounding box center [1103, 293] width 11 height 4
drag, startPoint x: 1106, startPoint y: 343, endPoint x: 1083, endPoint y: 333, distance: 24.9
click at [1106, 343] on div at bounding box center [1103, 352] width 64 height 18
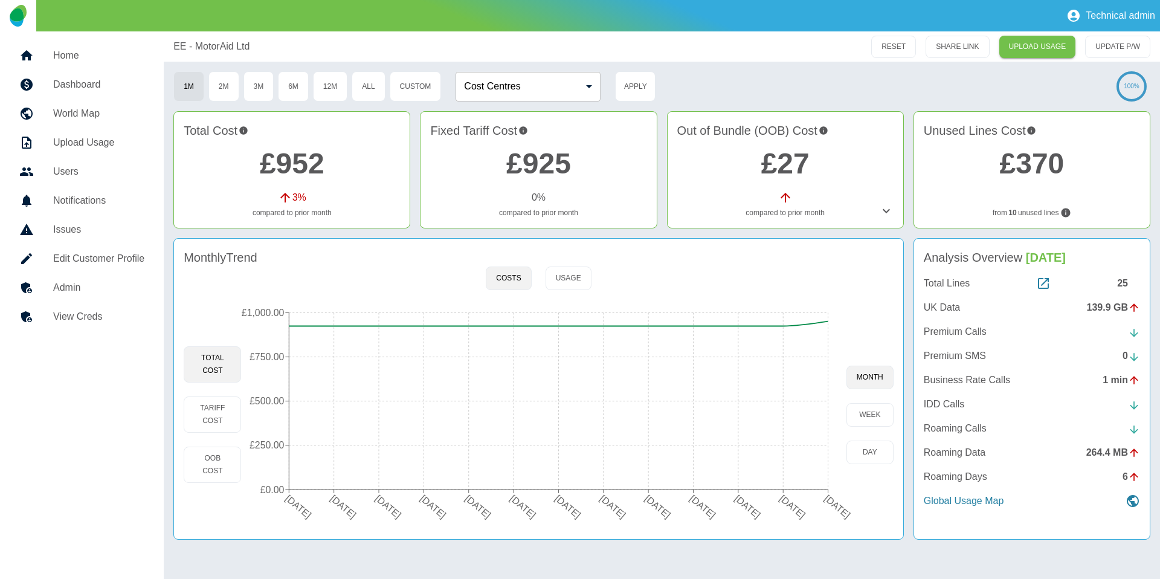
click at [111, 276] on link "Admin" at bounding box center [82, 287] width 144 height 29
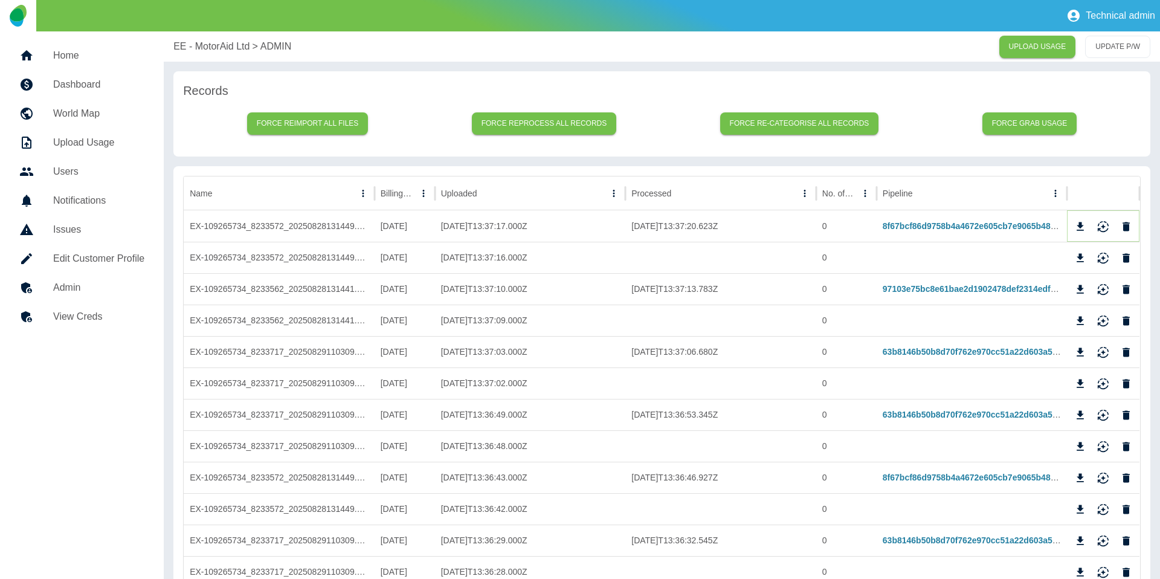
click at [1100, 225] on icon "Reimport" at bounding box center [1103, 227] width 12 height 12
click at [1107, 289] on icon "Reimport" at bounding box center [1103, 289] width 12 height 12
click at [1104, 347] on icon "Reimport" at bounding box center [1103, 352] width 12 height 12
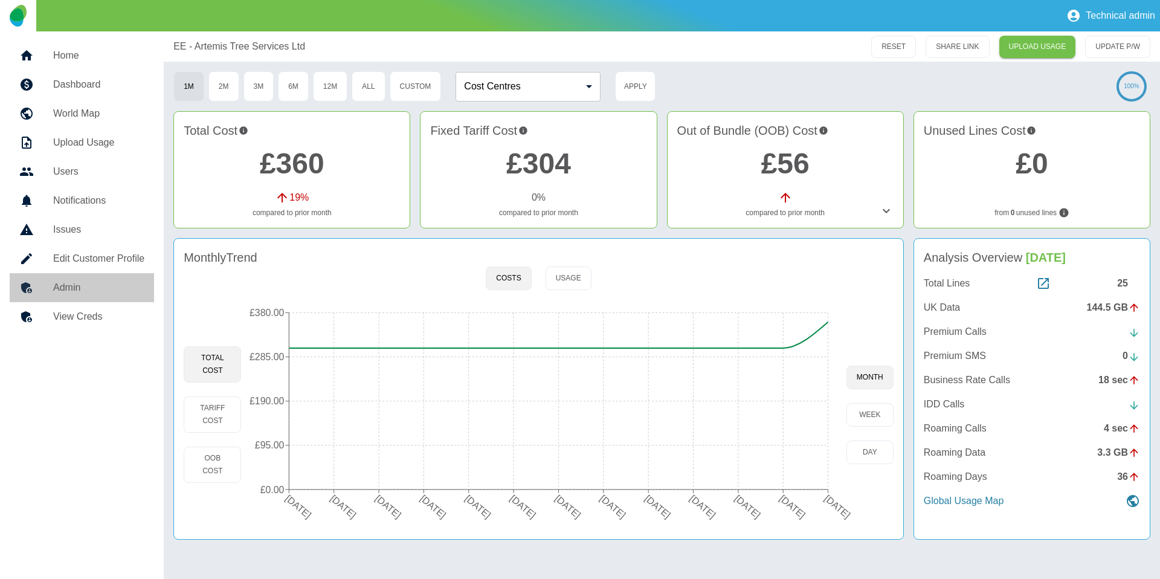
click at [133, 292] on h5 "Admin" at bounding box center [98, 287] width 91 height 15
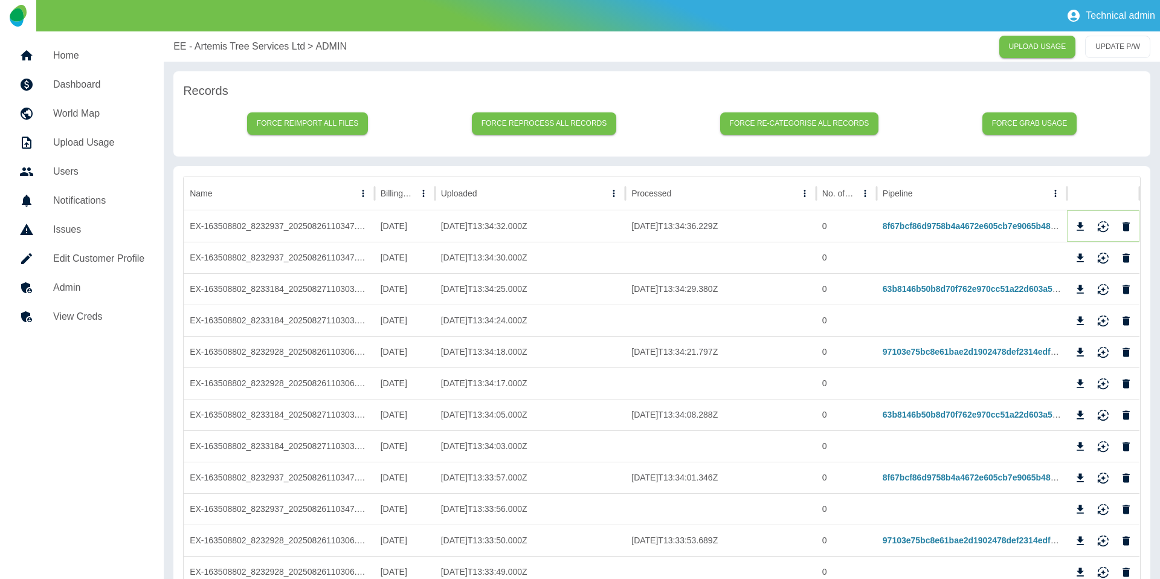
click at [1102, 225] on icon "Reimport" at bounding box center [1103, 227] width 12 height 12
click at [1101, 288] on icon "Reimport" at bounding box center [1103, 289] width 12 height 12
click at [1100, 347] on icon "Reimport" at bounding box center [1103, 350] width 11 height 8
